Goal: Task Accomplishment & Management: Manage account settings

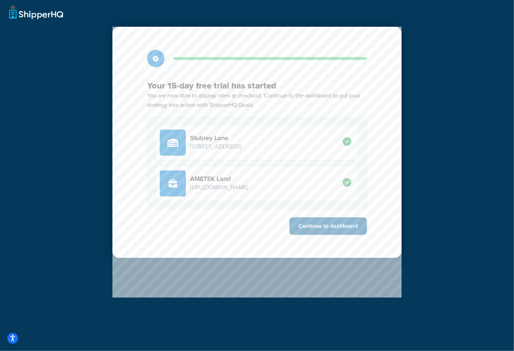
click at [346, 227] on button "Continue to dashboard" at bounding box center [327, 225] width 77 height 17
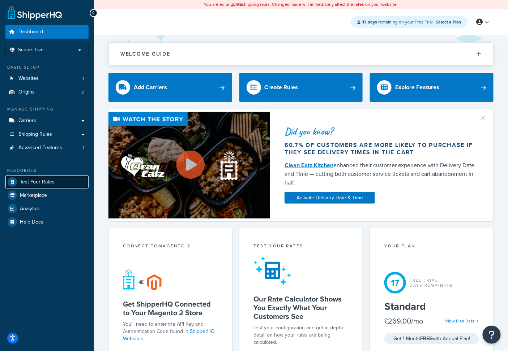
click at [45, 179] on span "Test Your Rates" at bounding box center [37, 182] width 35 height 6
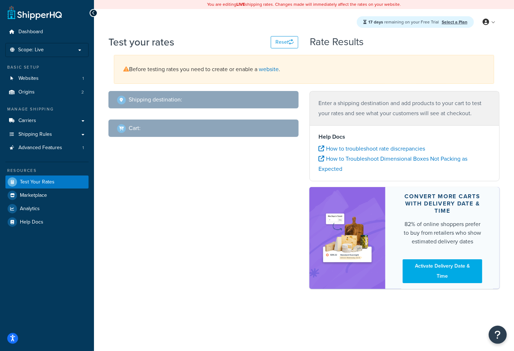
select select "TX"
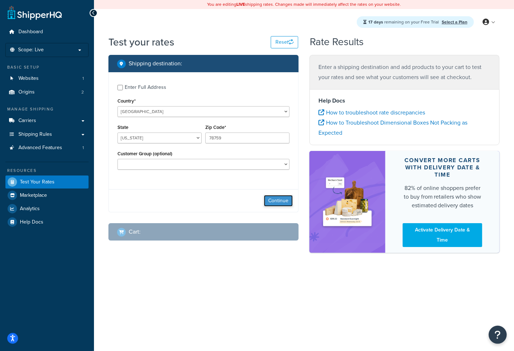
click at [284, 202] on button "Continue" at bounding box center [278, 201] width 29 height 12
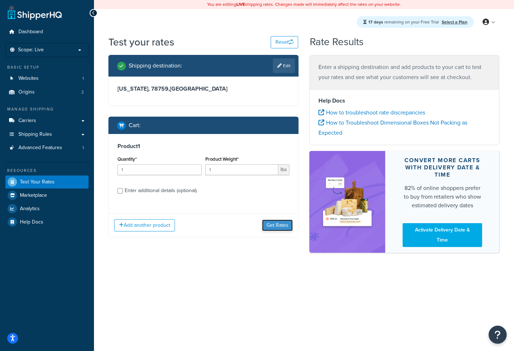
click at [274, 223] on button "Get Rates" at bounding box center [277, 226] width 31 height 12
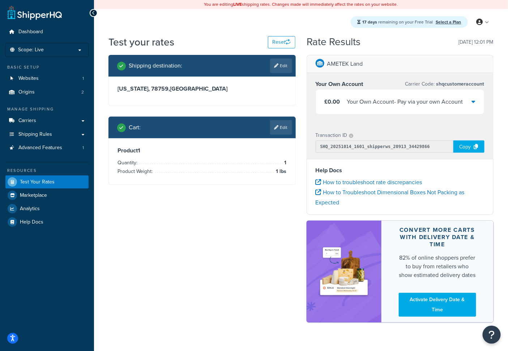
drag, startPoint x: 415, startPoint y: 100, endPoint x: 409, endPoint y: 104, distance: 6.6
click at [415, 100] on div "Your Own Account - Pay via your own Account" at bounding box center [405, 102] width 116 height 10
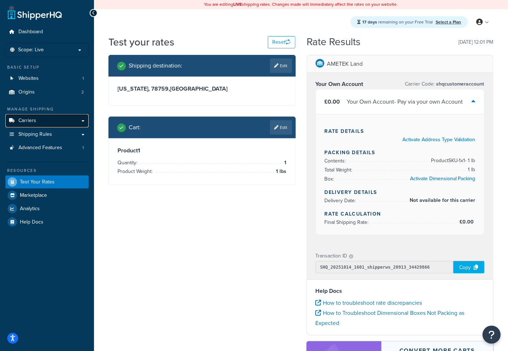
click at [38, 122] on link "Carriers" at bounding box center [46, 120] width 83 height 13
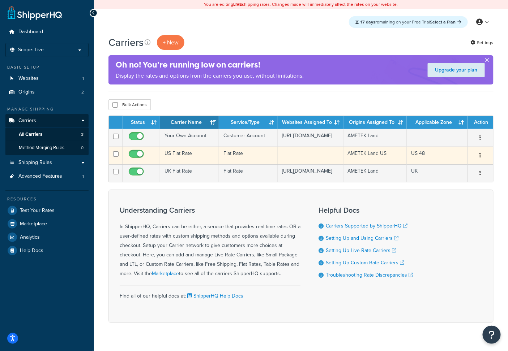
click at [197, 161] on td "US Flat Rate" at bounding box center [189, 156] width 59 height 18
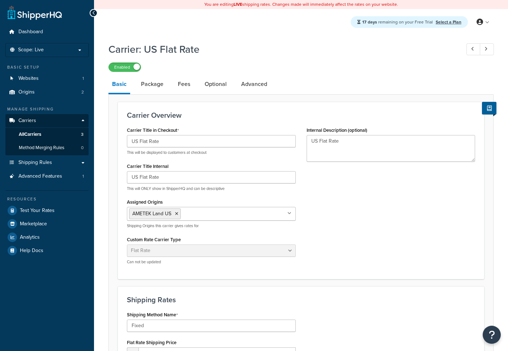
select select "flat"
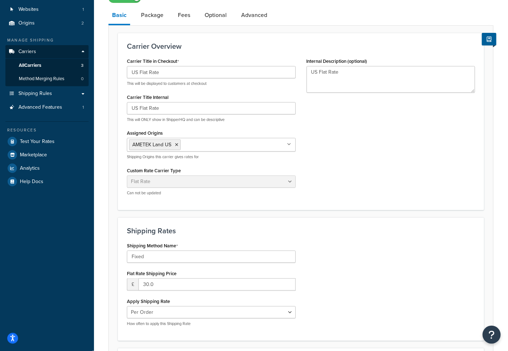
scroll to position [40, 0]
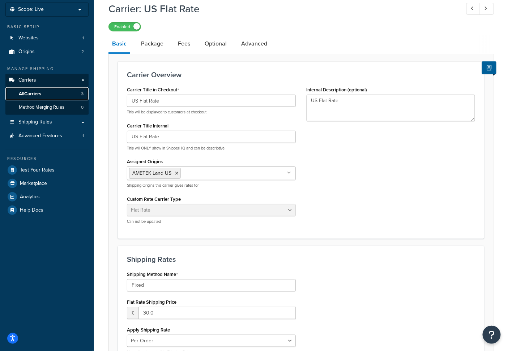
click at [40, 91] on span "All Carriers" at bounding box center [30, 94] width 22 height 6
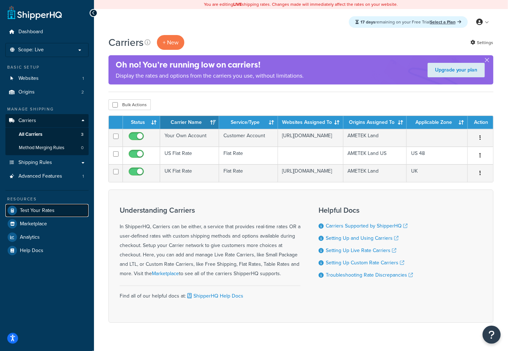
click at [41, 213] on span "Test Your Rates" at bounding box center [37, 211] width 35 height 6
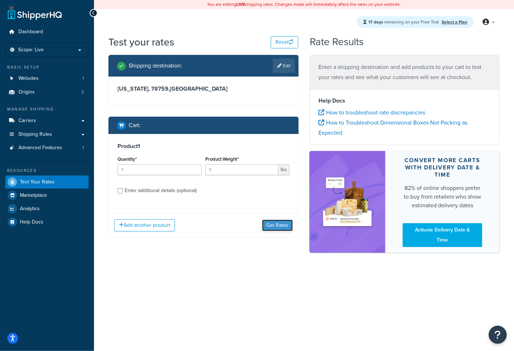
click at [272, 224] on button "Get Rates" at bounding box center [277, 226] width 31 height 12
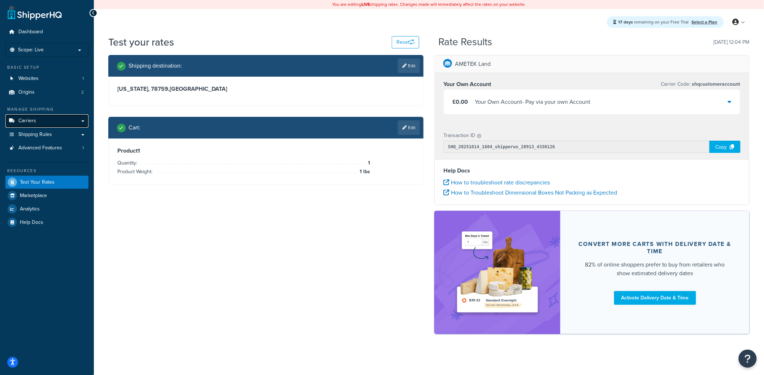
click at [24, 118] on span "Carriers" at bounding box center [27, 121] width 18 height 6
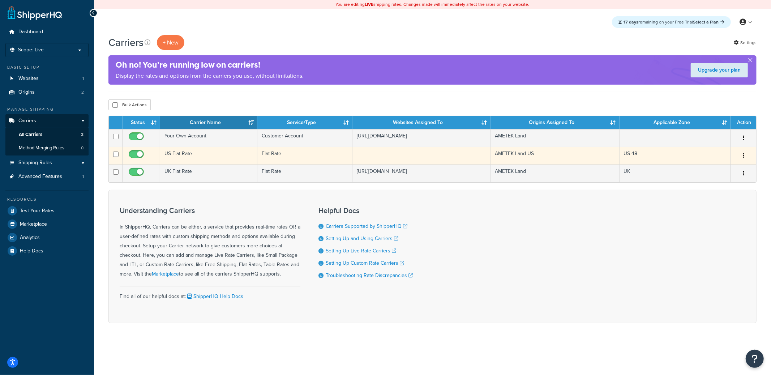
click at [203, 154] on td "US Flat Rate" at bounding box center [208, 156] width 97 height 18
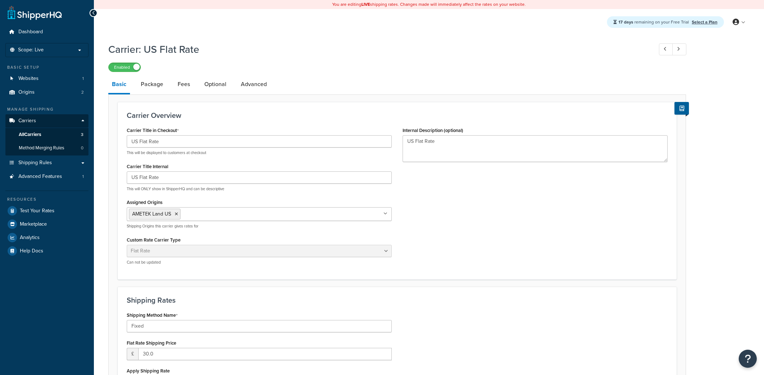
select select "flat"
click at [50, 214] on link "Test Your Rates" at bounding box center [46, 210] width 83 height 13
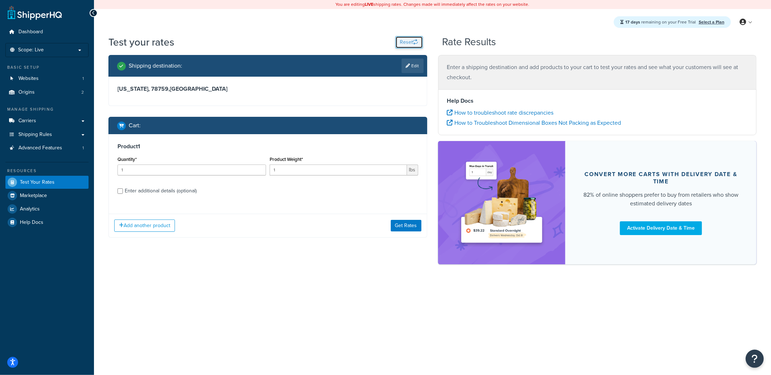
click at [404, 43] on button "Reset" at bounding box center [408, 42] width 27 height 12
select select "[GEOGRAPHIC_DATA]"
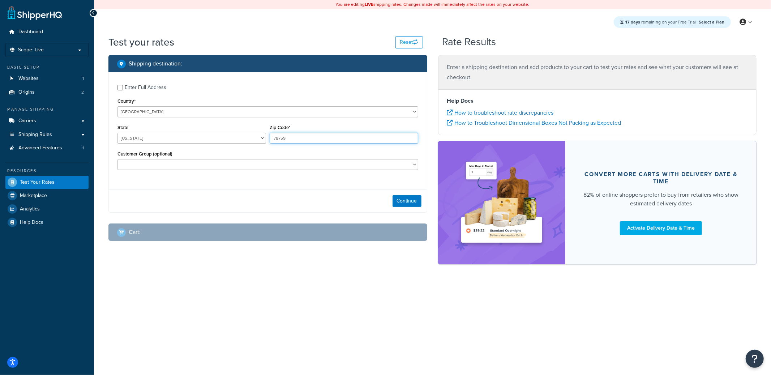
click at [291, 136] on input "78759" at bounding box center [343, 138] width 148 height 11
type input "78748"
click at [411, 205] on button "Continue" at bounding box center [406, 201] width 29 height 12
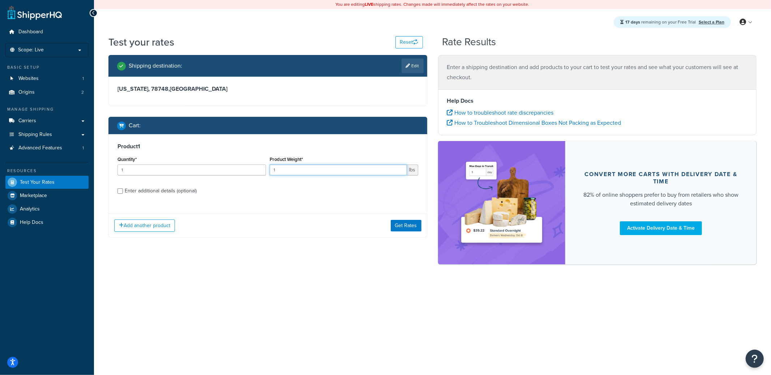
click at [304, 170] on input "1" at bounding box center [337, 169] width 137 height 11
type input "12"
click at [400, 225] on button "Get Rates" at bounding box center [406, 226] width 31 height 12
click at [409, 46] on button "Reset" at bounding box center [408, 42] width 27 height 12
select select "TX"
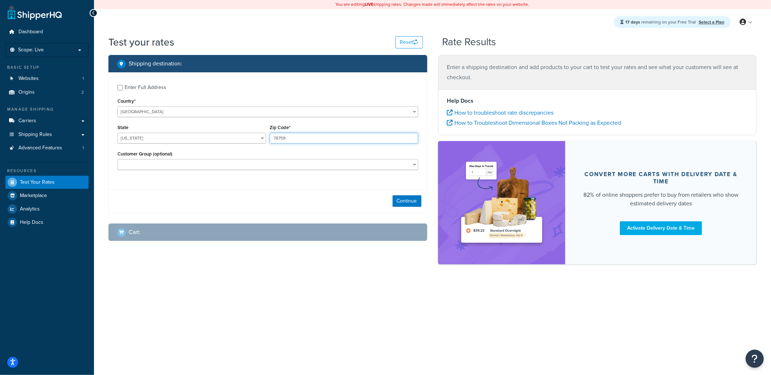
click at [309, 136] on input "78759" at bounding box center [343, 138] width 148 height 11
type input "78748"
click at [419, 204] on button "Continue" at bounding box center [406, 201] width 29 height 12
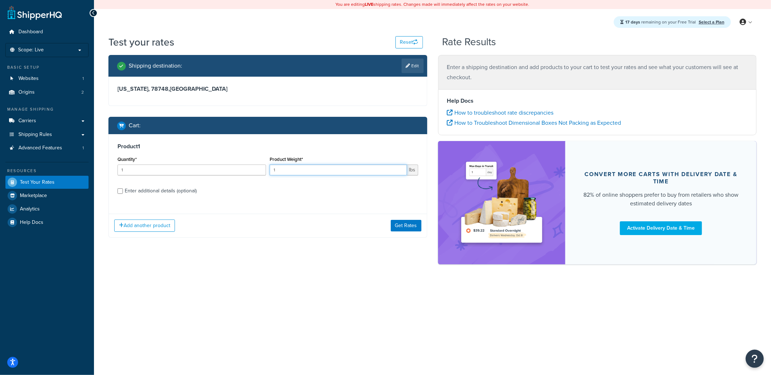
click at [289, 171] on input "1" at bounding box center [337, 169] width 137 height 11
type input "12"
click at [418, 227] on button "Get Rates" at bounding box center [406, 226] width 31 height 12
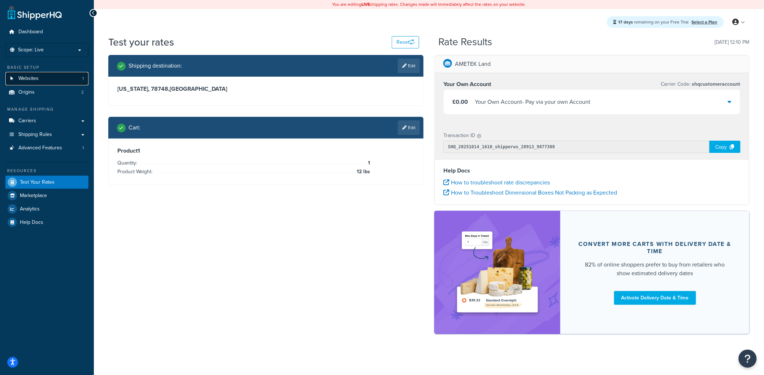
click at [43, 77] on link "Websites 1" at bounding box center [46, 78] width 83 height 13
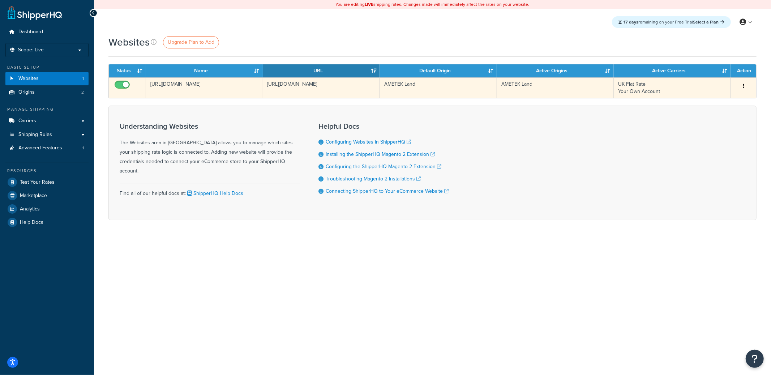
click at [521, 87] on td "AMETEK Land" at bounding box center [555, 87] width 117 height 21
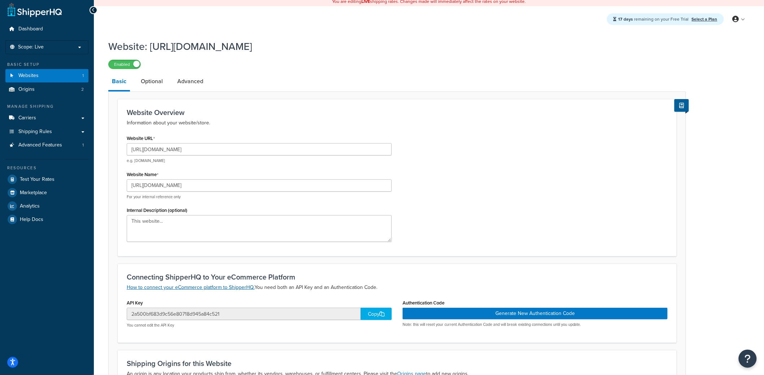
scroll to position [124, 0]
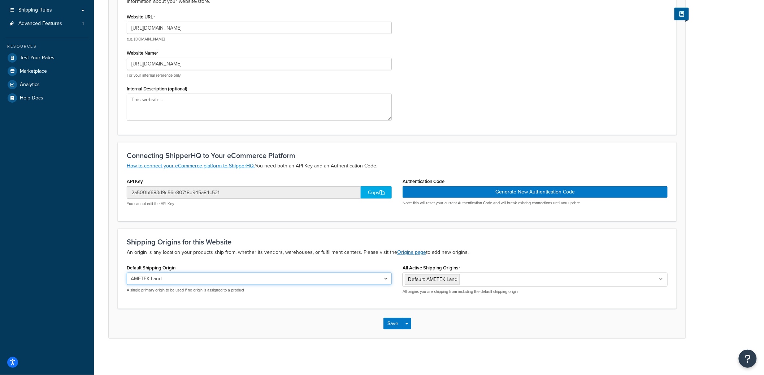
click at [208, 275] on select "AMETEK Land AMETEK Land US" at bounding box center [259, 278] width 265 height 12
click at [483, 280] on input "All Active Shipping Origins" at bounding box center [494, 279] width 64 height 8
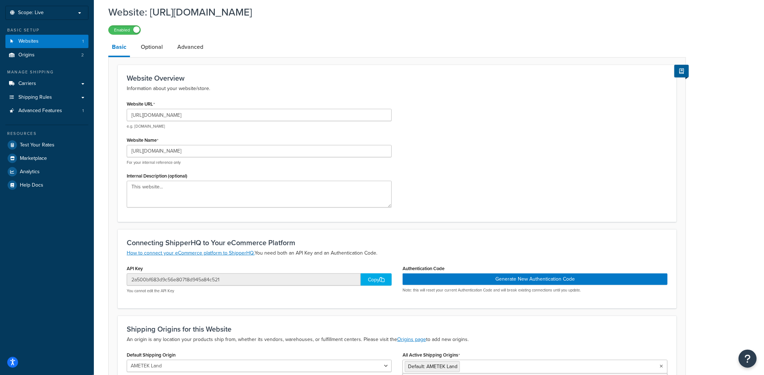
scroll to position [0, 0]
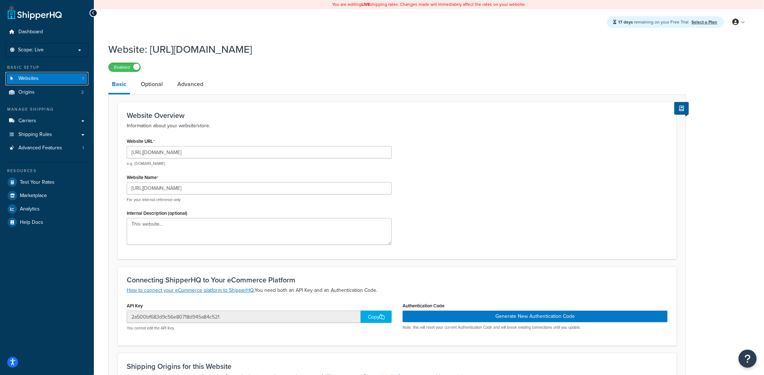
click at [42, 81] on link "Websites 1" at bounding box center [46, 78] width 83 height 13
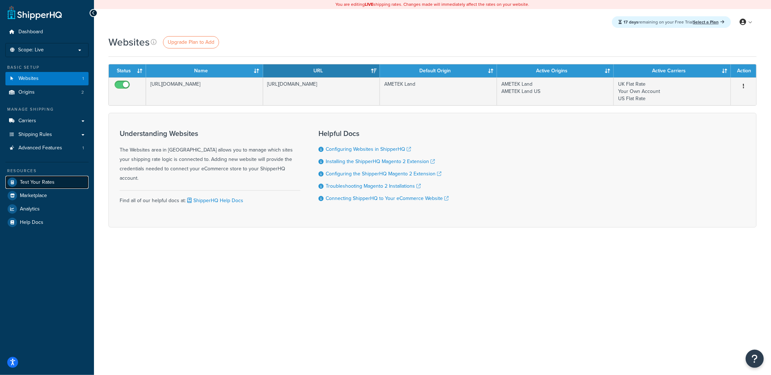
click at [45, 183] on span "Test Your Rates" at bounding box center [37, 182] width 35 height 6
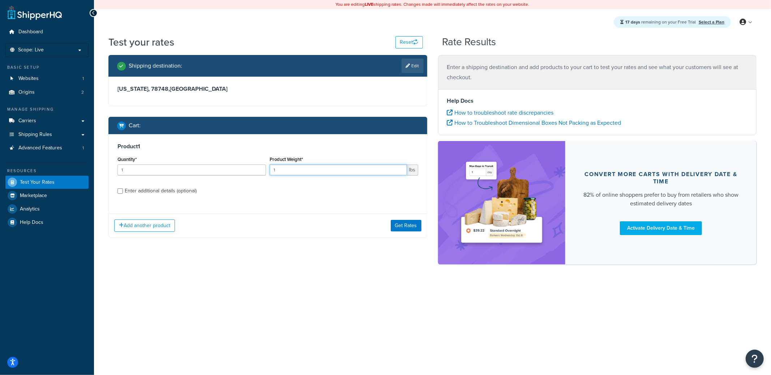
click at [306, 169] on input "1" at bounding box center [337, 169] width 137 height 11
type input "12"
click at [407, 228] on button "Get Rates" at bounding box center [406, 226] width 31 height 12
click at [285, 171] on input "1" at bounding box center [337, 169] width 137 height 11
type input "13"
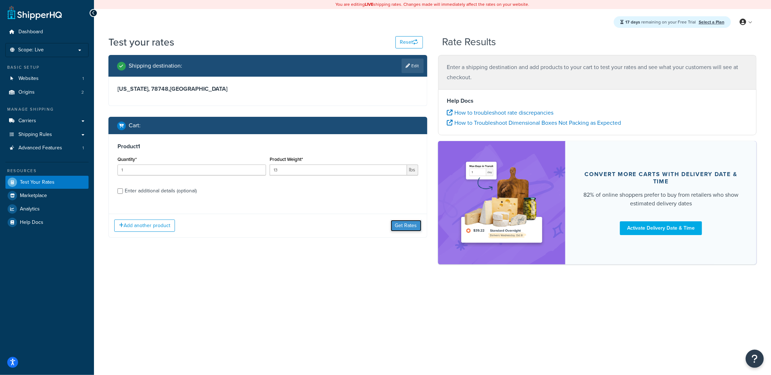
click at [401, 228] on button "Get Rates" at bounding box center [406, 226] width 31 height 12
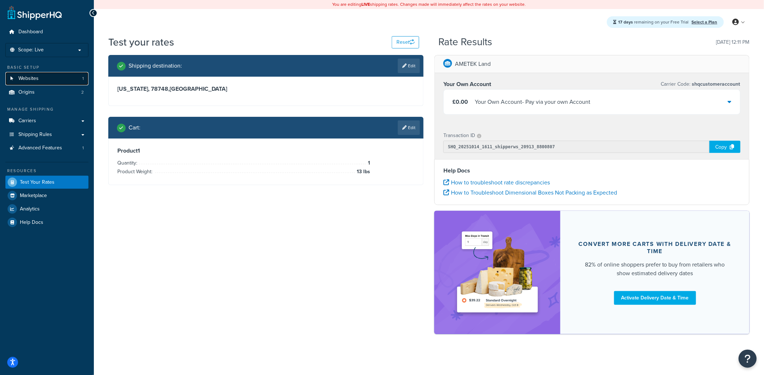
click at [37, 73] on link "Websites 1" at bounding box center [46, 78] width 83 height 13
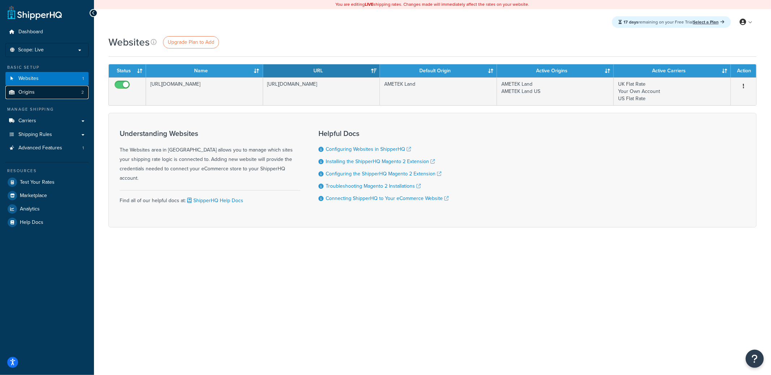
click at [43, 97] on link "Origins 2" at bounding box center [46, 92] width 83 height 13
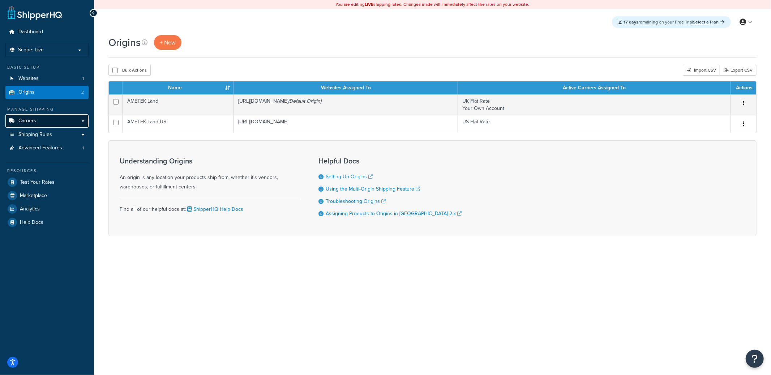
click at [74, 120] on link "Carriers" at bounding box center [46, 120] width 83 height 13
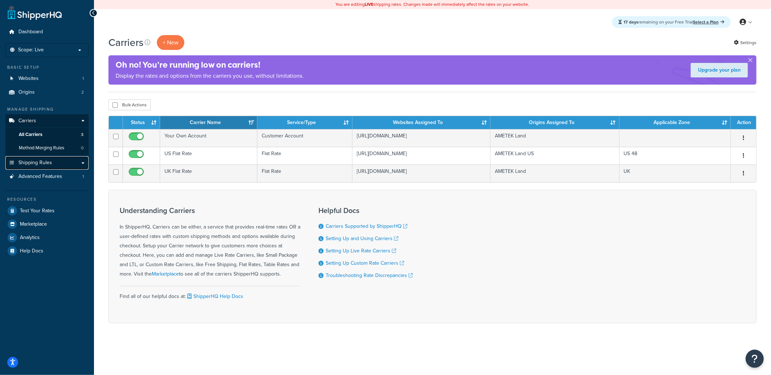
click at [61, 161] on link "Shipping Rules" at bounding box center [46, 162] width 83 height 13
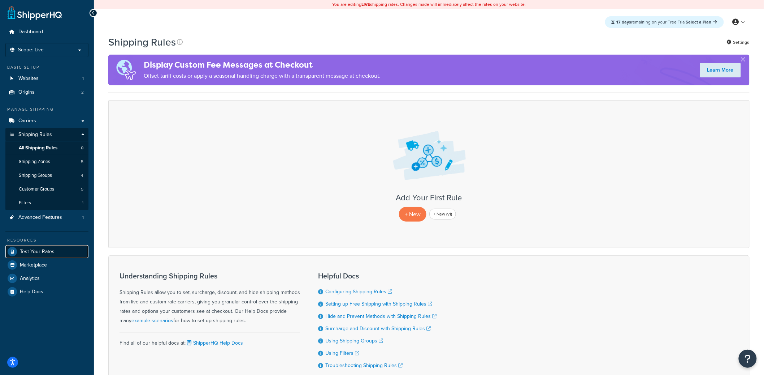
click at [38, 253] on span "Test Your Rates" at bounding box center [37, 252] width 35 height 6
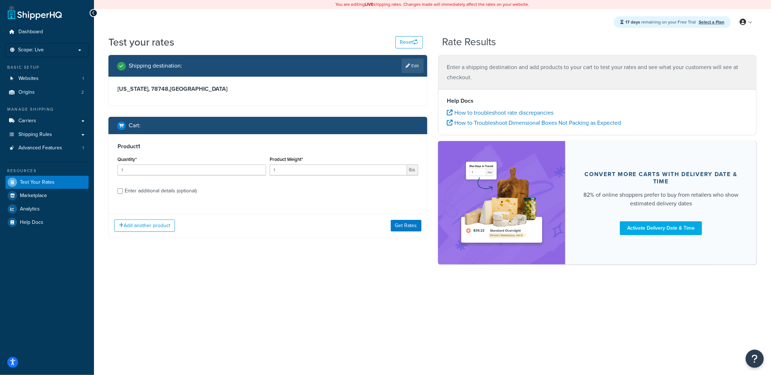
click at [415, 68] on link "Edit" at bounding box center [412, 66] width 22 height 14
select select "TX"
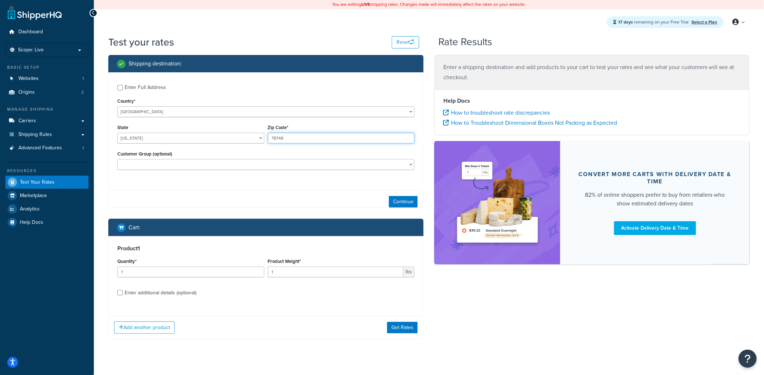
click at [301, 136] on input "78748" at bounding box center [341, 138] width 147 height 11
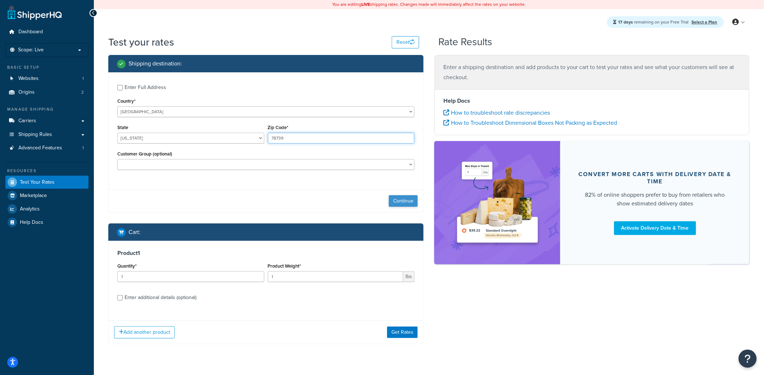
type input "78739"
click at [405, 206] on button "Continue" at bounding box center [403, 201] width 29 height 12
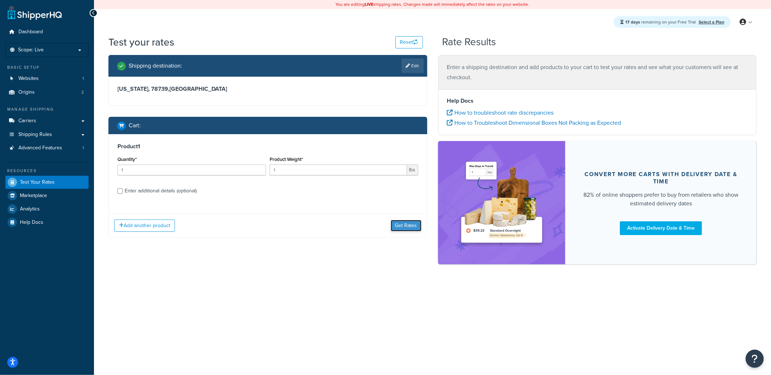
click at [409, 227] on button "Get Rates" at bounding box center [406, 226] width 31 height 12
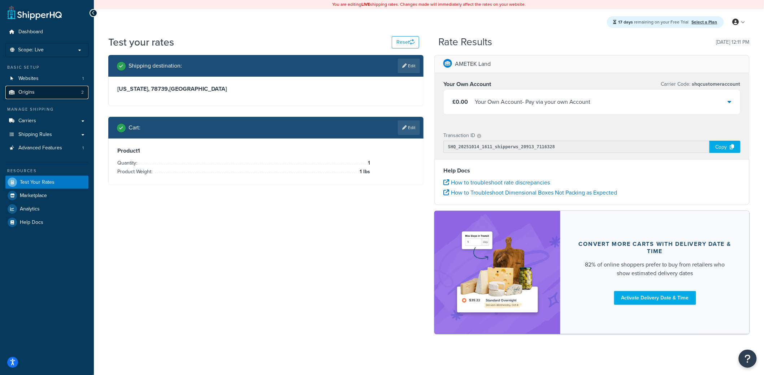
click at [48, 95] on link "Origins 2" at bounding box center [46, 92] width 83 height 13
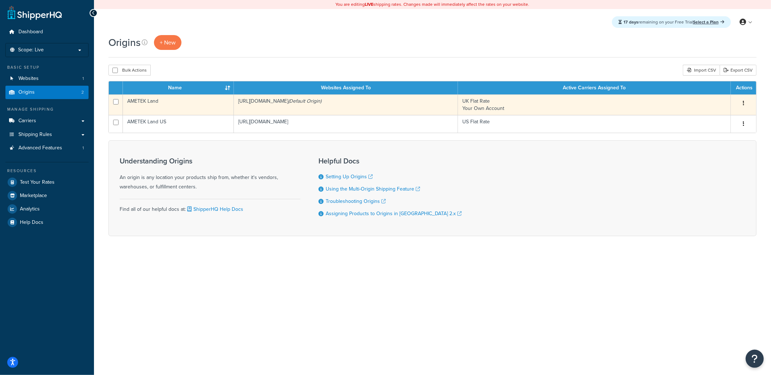
click at [300, 107] on td "[URL][DOMAIN_NAME] (Default Origin)" at bounding box center [346, 104] width 224 height 21
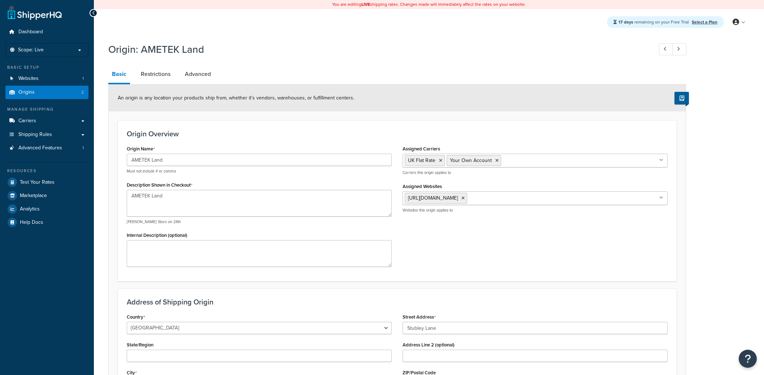
select select "1226"
click at [159, 77] on link "Restrictions" at bounding box center [155, 73] width 37 height 17
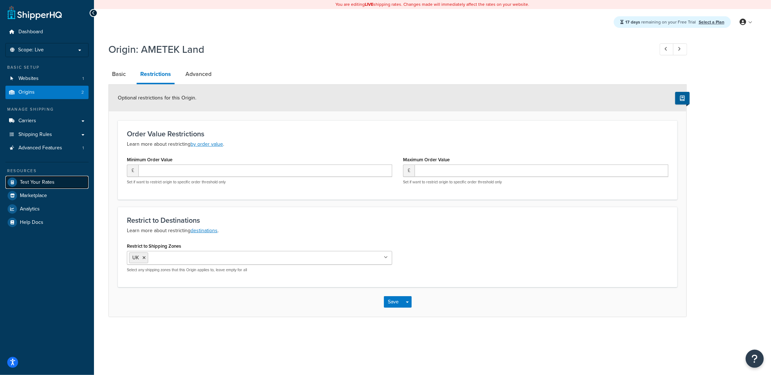
click at [37, 179] on span "Test Your Rates" at bounding box center [37, 182] width 35 height 6
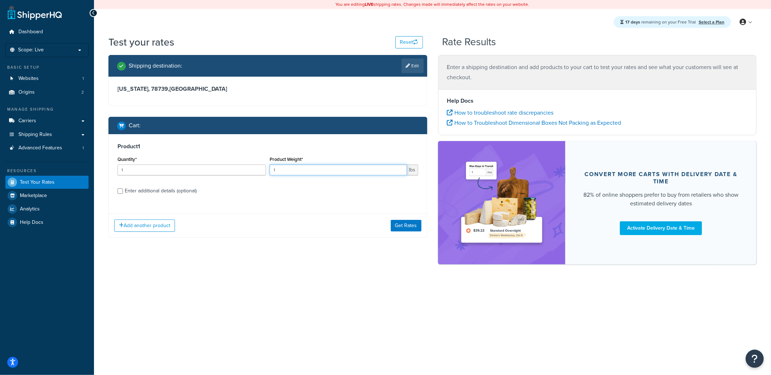
click at [320, 166] on input "1" at bounding box center [337, 169] width 137 height 11
type input "21"
click at [397, 222] on button "Get Rates" at bounding box center [406, 226] width 31 height 12
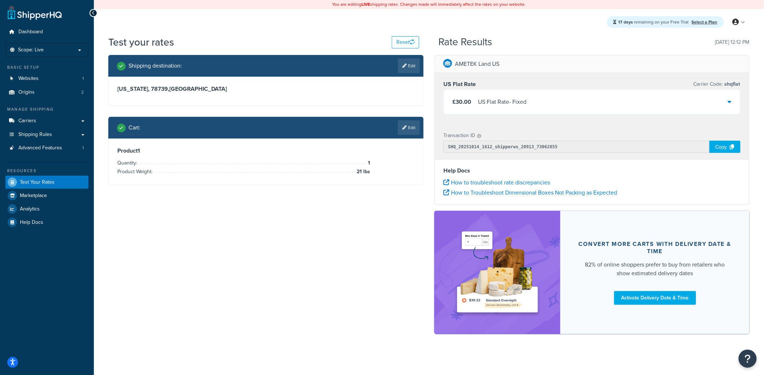
click at [531, 100] on div "£30.00 US Flat Rate - Fixed" at bounding box center [592, 102] width 297 height 25
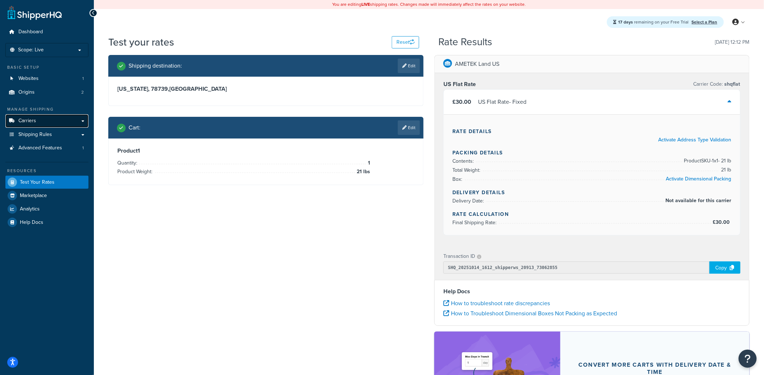
click at [62, 124] on link "Carriers" at bounding box center [46, 120] width 83 height 13
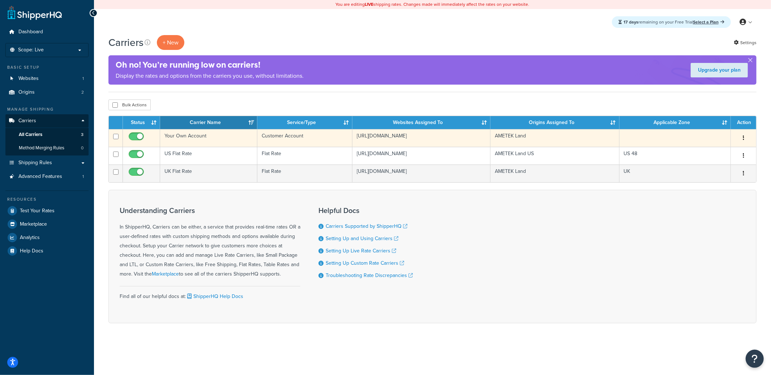
click at [202, 143] on td "Your Own Account" at bounding box center [208, 138] width 97 height 18
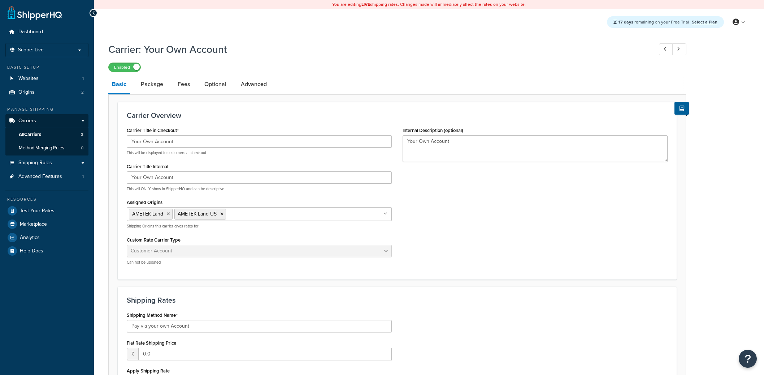
select select "customerAccount"
click at [257, 86] on link "Advanced" at bounding box center [253, 84] width 33 height 17
select select "false"
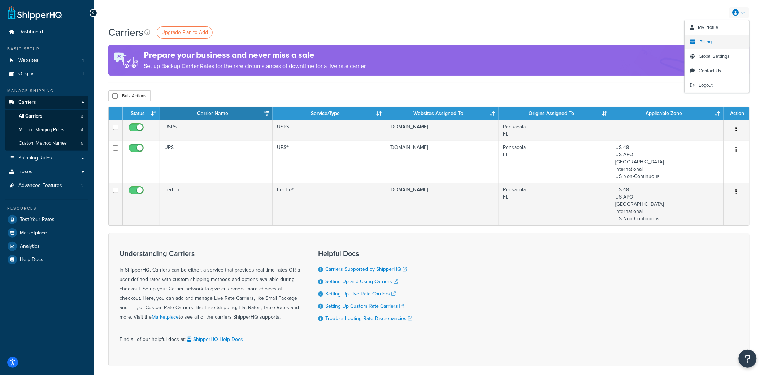
click at [718, 42] on link "Billing" at bounding box center [717, 42] width 64 height 14
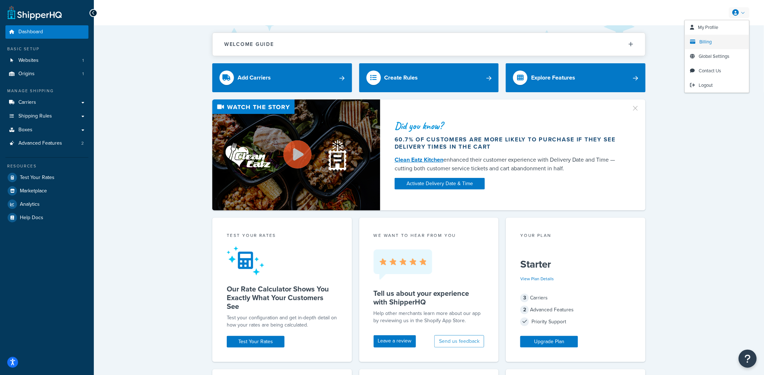
click at [715, 40] on link "Billing" at bounding box center [717, 42] width 64 height 14
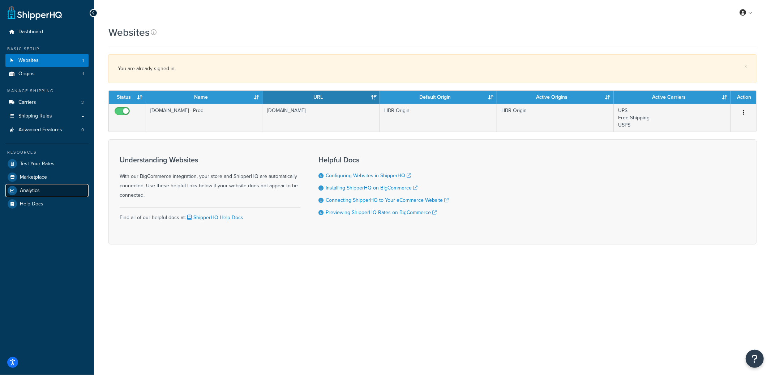
click at [28, 191] on span "Analytics" at bounding box center [30, 190] width 20 height 6
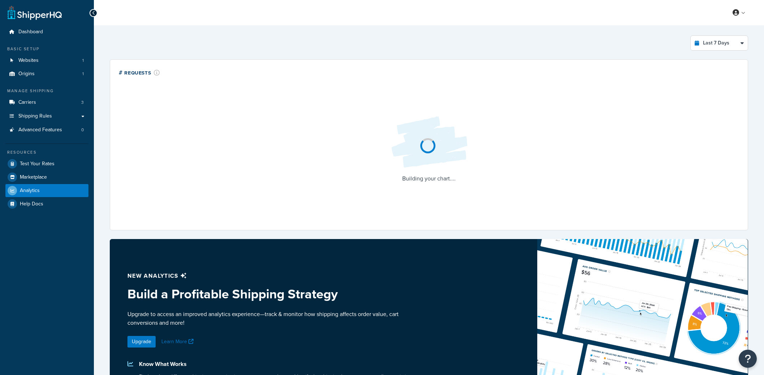
select select "last_7_days"
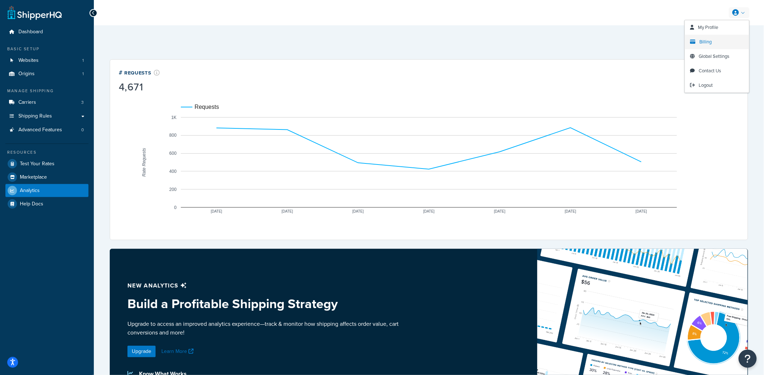
click at [705, 41] on span "Billing" at bounding box center [706, 41] width 12 height 7
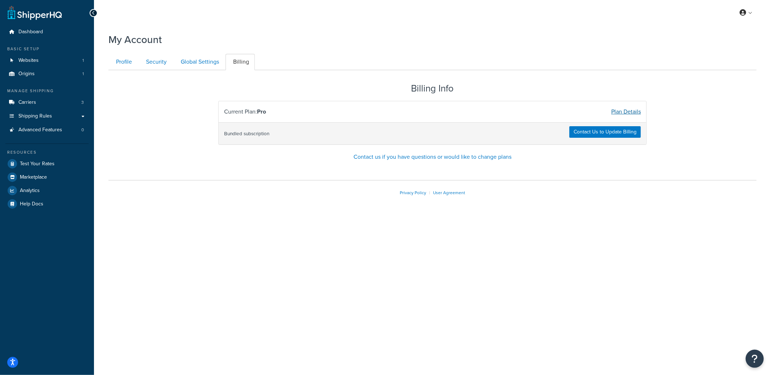
click at [632, 112] on link "Plan Details" at bounding box center [626, 111] width 30 height 8
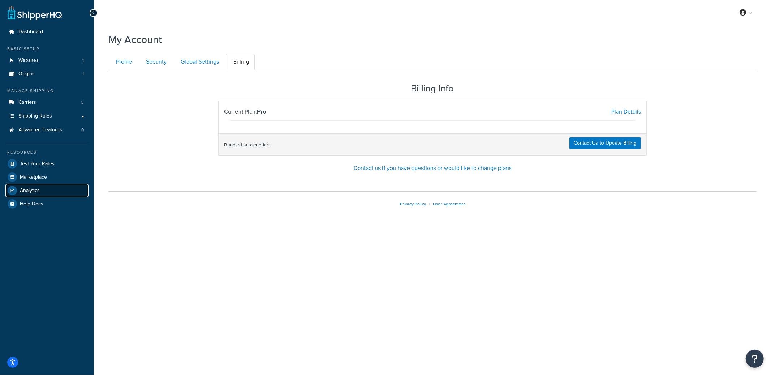
click at [45, 193] on link "Analytics" at bounding box center [46, 190] width 83 height 13
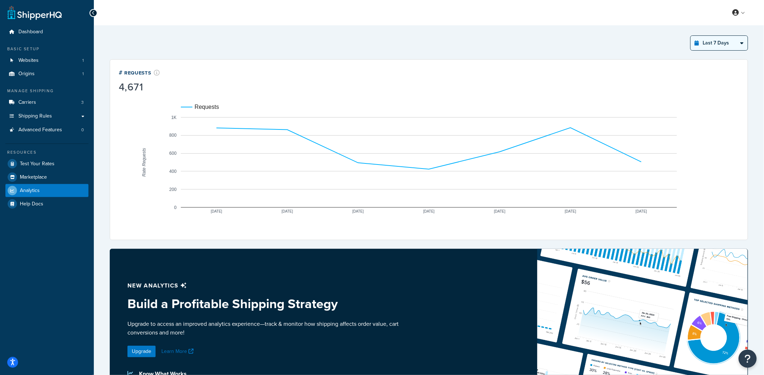
click at [717, 42] on select "Last 24 Hours Last 7 Days Last 30 Days Last 3 Months Last 6 Months Last 12 Mont…" at bounding box center [719, 43] width 57 height 14
select select "last_year"
click at [691, 36] on select "Last 24 Hours Last 7 Days Last 30 Days Last 3 Months Last 6 Months Last 12 Mont…" at bounding box center [719, 43] width 57 height 14
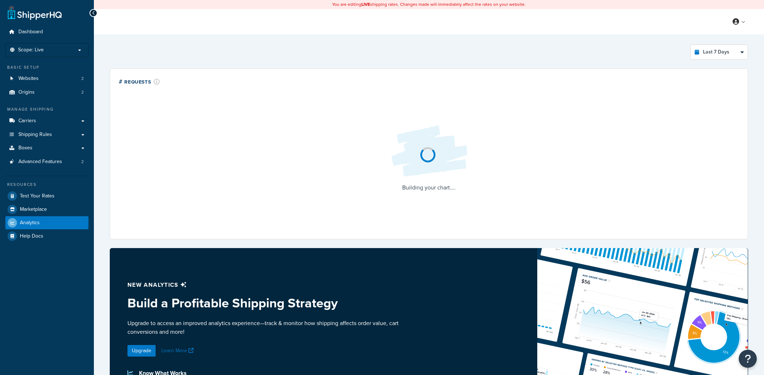
select select "last_7_days"
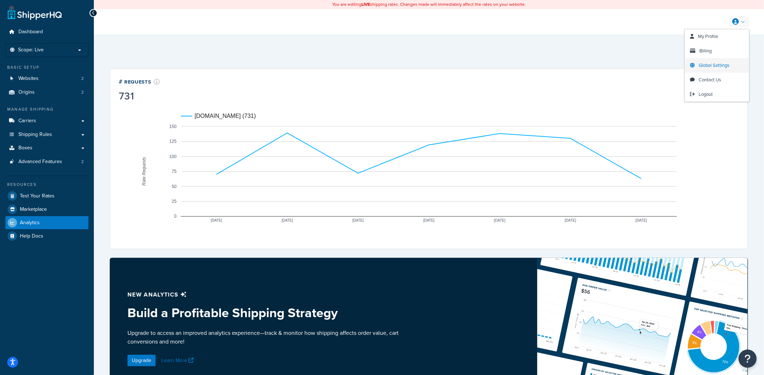
drag, startPoint x: 720, startPoint y: 47, endPoint x: 697, endPoint y: 61, distance: 26.6
click at [720, 47] on link "Billing" at bounding box center [717, 51] width 64 height 14
